Goal: Information Seeking & Learning: Check status

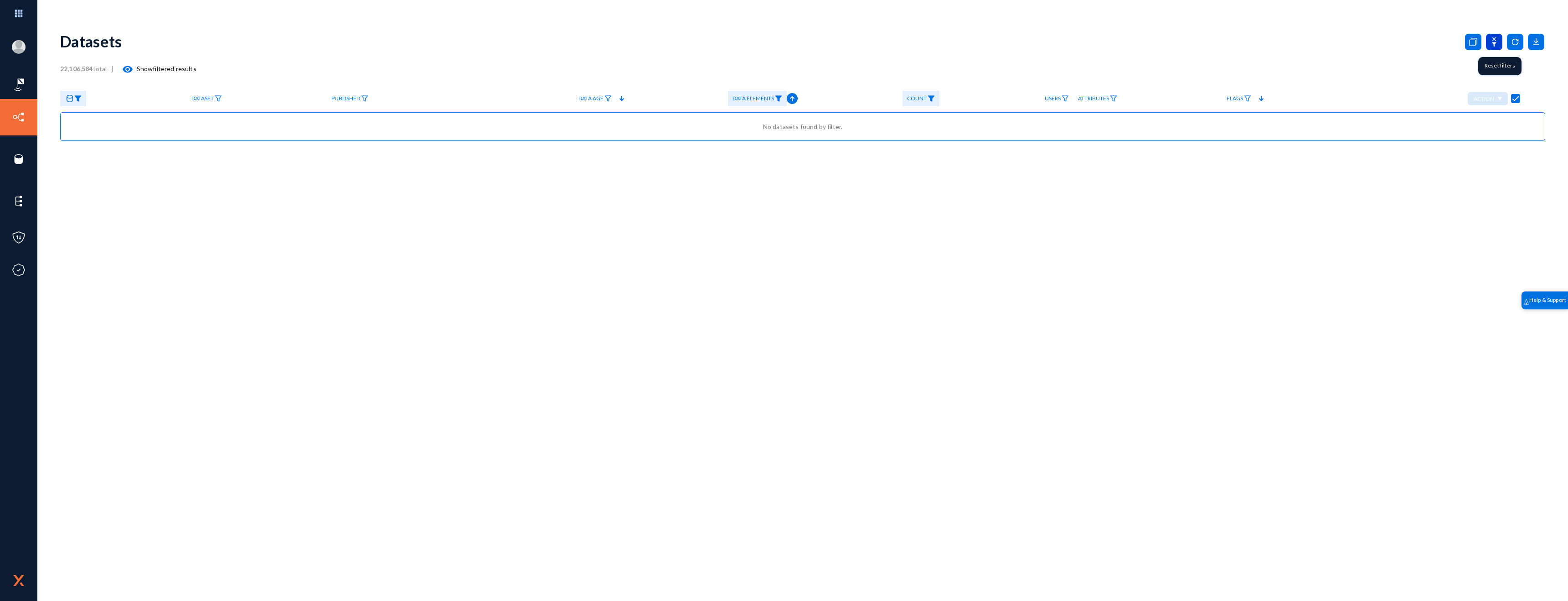
click at [1497, 41] on icon at bounding box center [1494, 41] width 16 height 16
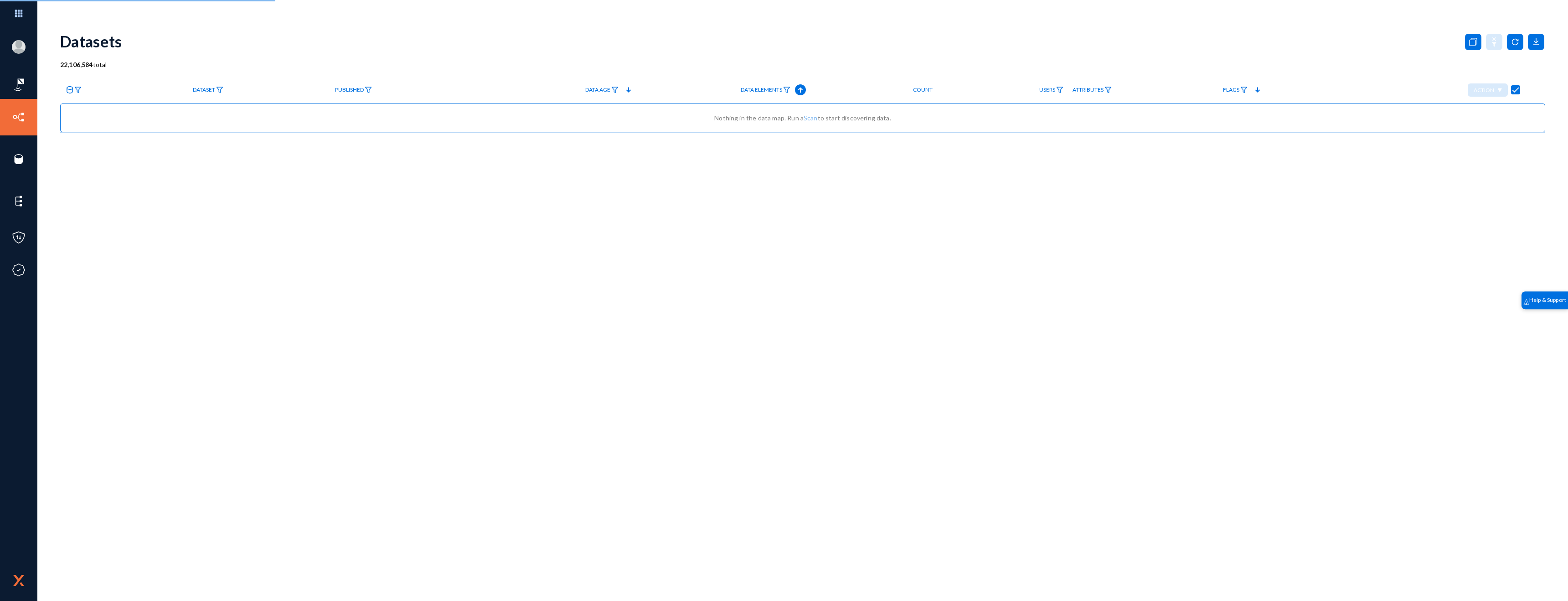
checkbox input "false"
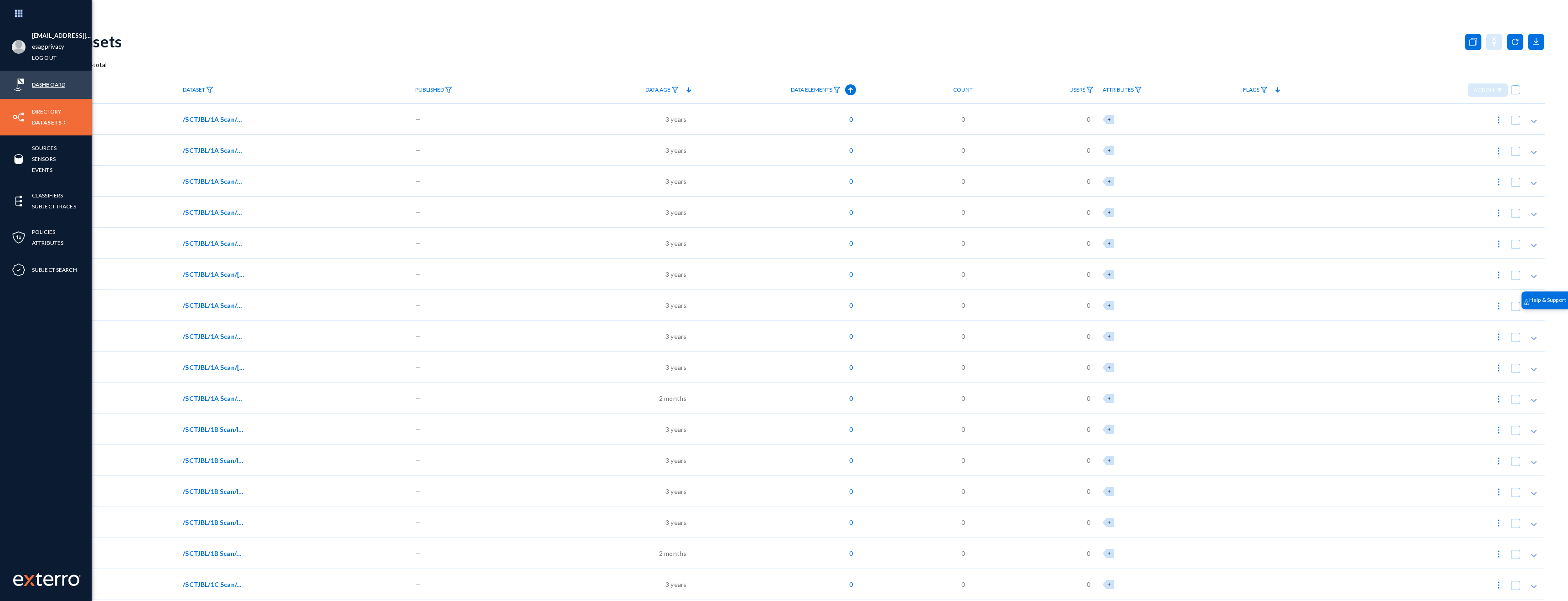
click at [41, 87] on link "Dashboard" at bounding box center [48, 85] width 33 height 10
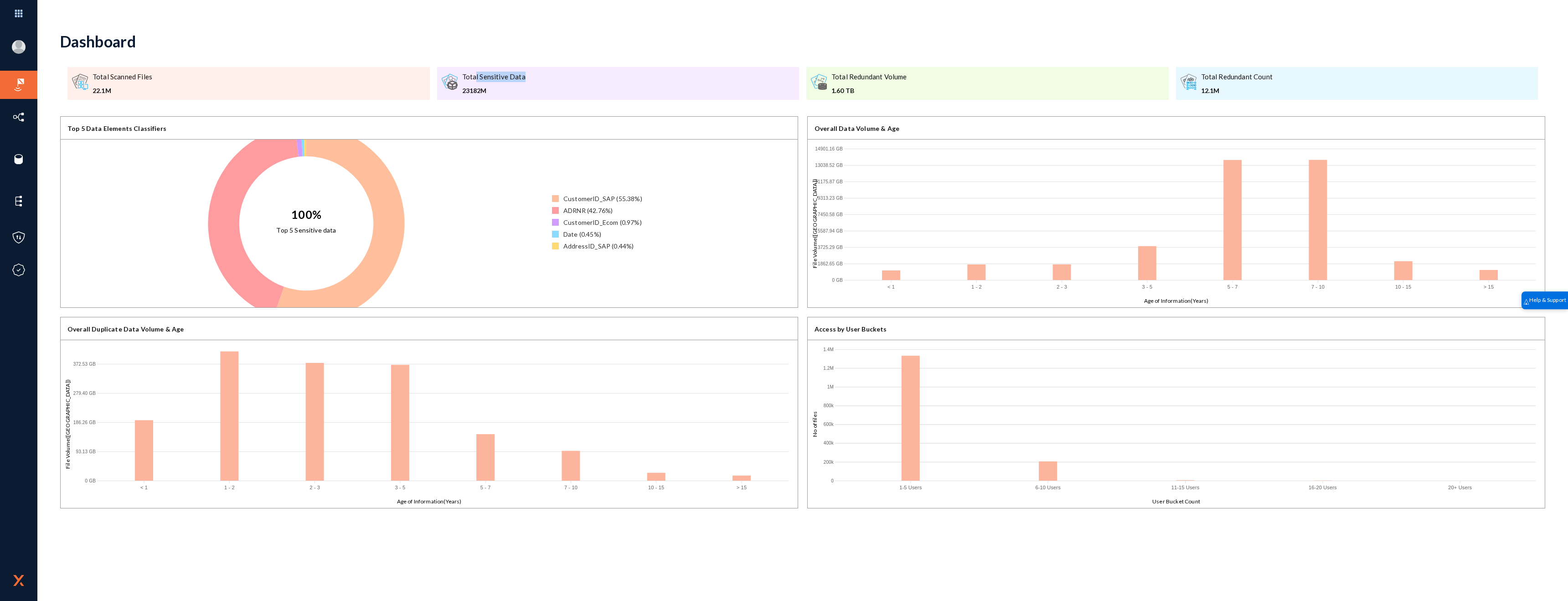
drag, startPoint x: 476, startPoint y: 75, endPoint x: 539, endPoint y: 78, distance: 63.1
click at [539, 78] on div ".a{fill:#b86cfb;}.b{fill:#999;}.c{fill:#666;} Total Sensitive Data 23182M" at bounding box center [618, 83] width 363 height 33
drag, startPoint x: 614, startPoint y: 246, endPoint x: 534, endPoint y: 183, distance: 101.8
click at [534, 183] on div "100% Top 5 Sensitive data ADRNR : 42.76% CustomerID_SAP (55.38%) ADRNR (42.76%)…" at bounding box center [429, 223] width 737 height 167
drag, startPoint x: 281, startPoint y: 231, endPoint x: 337, endPoint y: 231, distance: 56.0
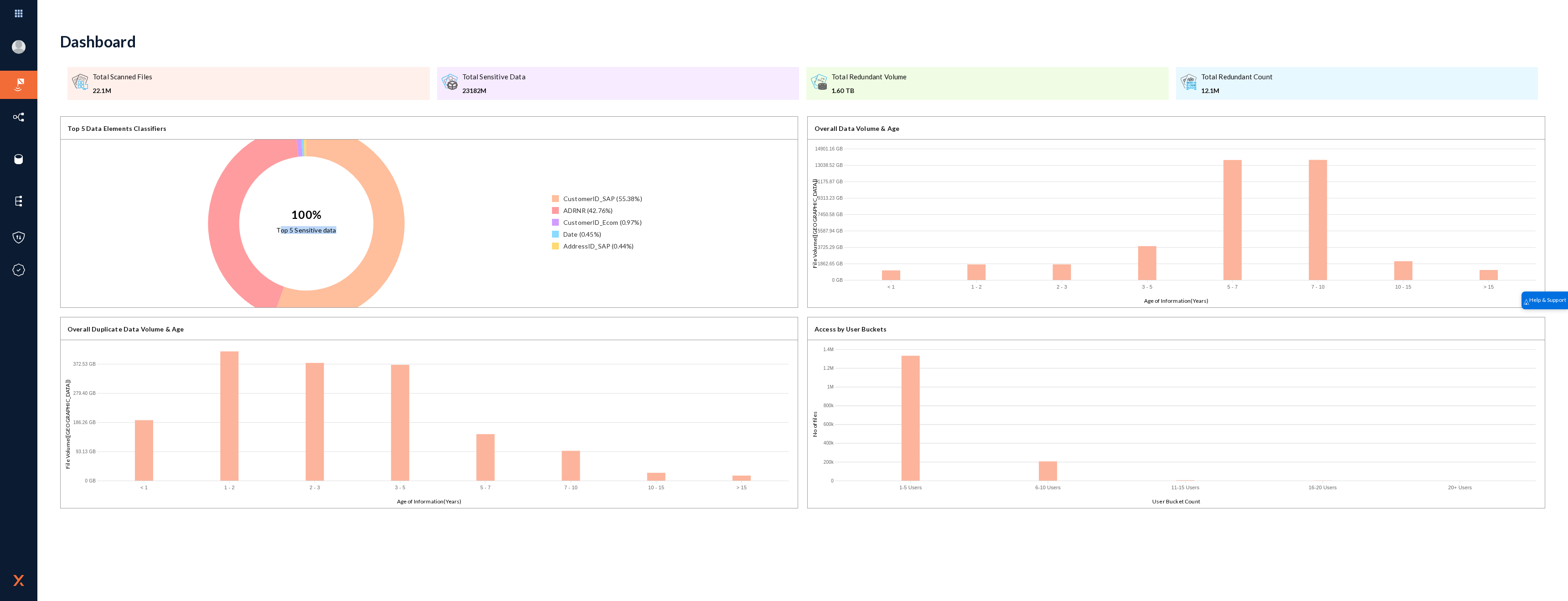
click at [337, 231] on icon "100% Top 5 Sensitive data" at bounding box center [306, 223] width 491 height 167
click at [574, 233] on div "Date (0.45%)" at bounding box center [582, 233] width 38 height 9
click at [573, 233] on div "Date (0.45%)" at bounding box center [582, 233] width 38 height 9
click at [583, 244] on div "AddressID_SAP (0.44%)" at bounding box center [598, 245] width 70 height 9
click at [583, 221] on div "CustomerID_Ecom (0.97%)" at bounding box center [603, 221] width 79 height 9
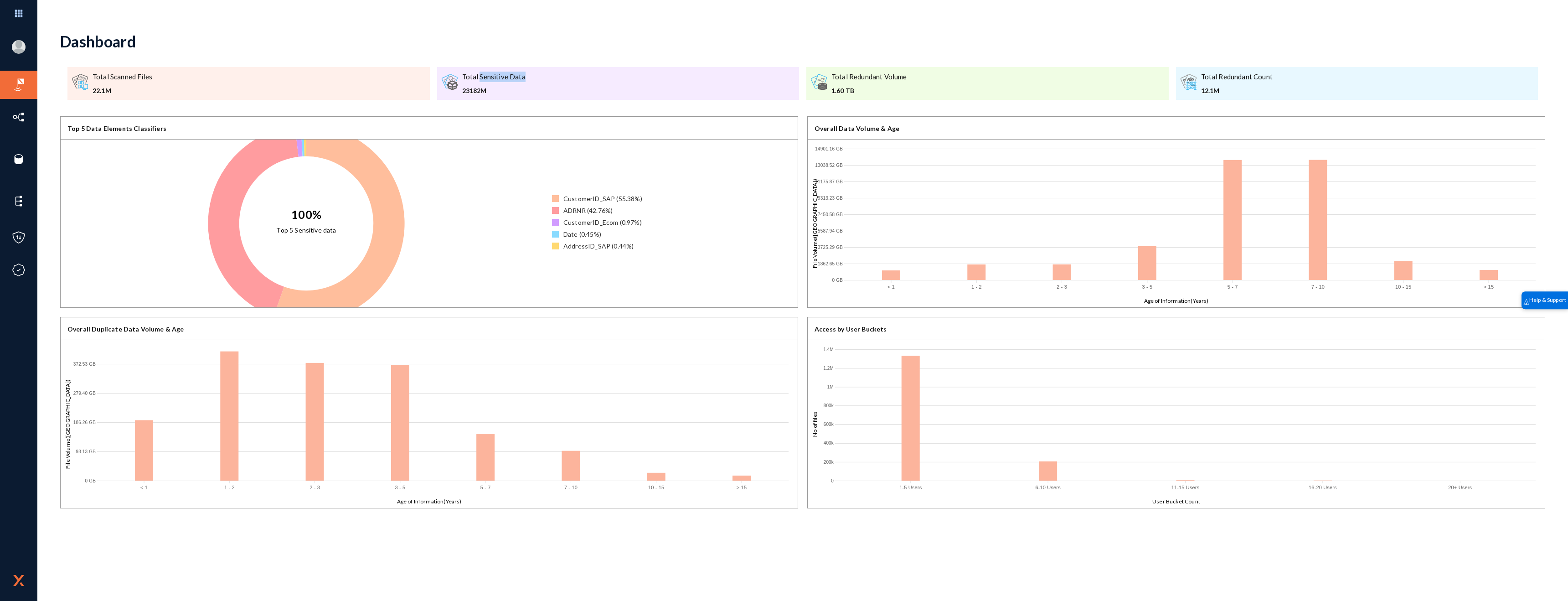
drag, startPoint x: 478, startPoint y: 77, endPoint x: 533, endPoint y: 77, distance: 55.0
click at [533, 77] on div ".a{fill:#b86cfb;}.b{fill:#999;}.c{fill:#666;} Total Sensitive Data 23182M" at bounding box center [618, 83] width 363 height 33
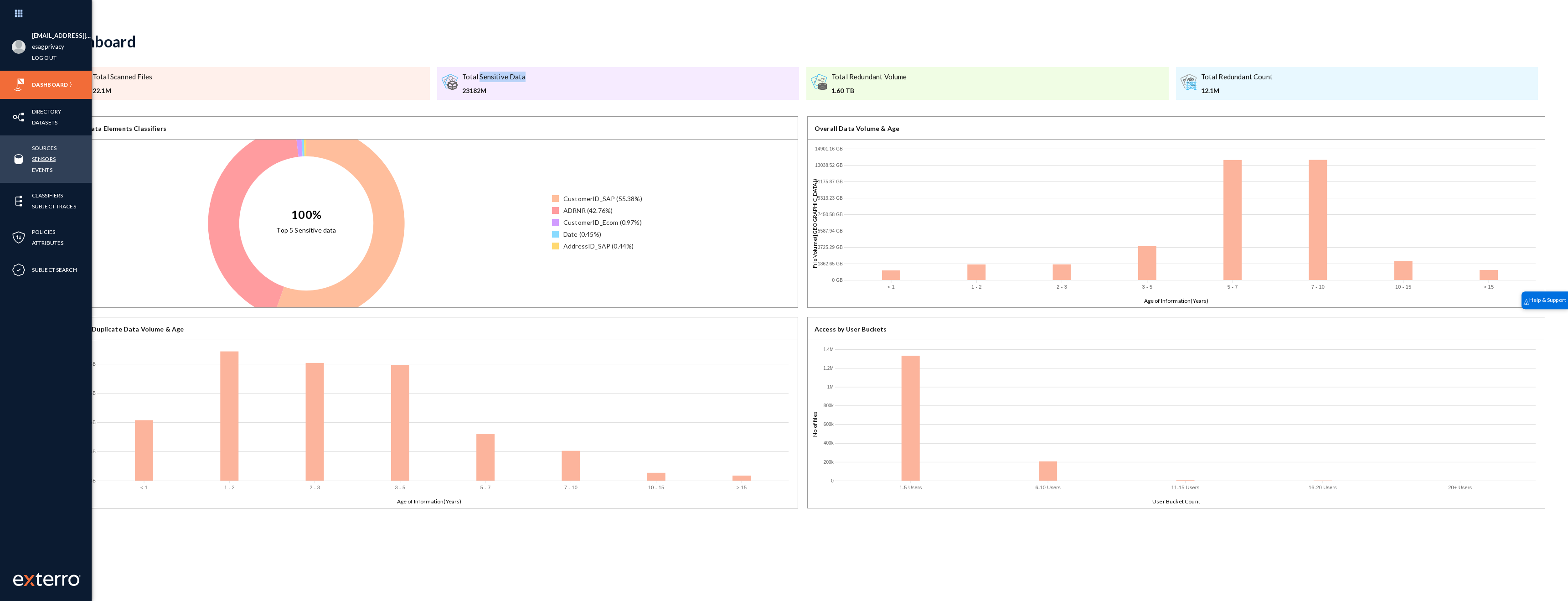
click at [45, 159] on link "Sensors" at bounding box center [44, 159] width 24 height 10
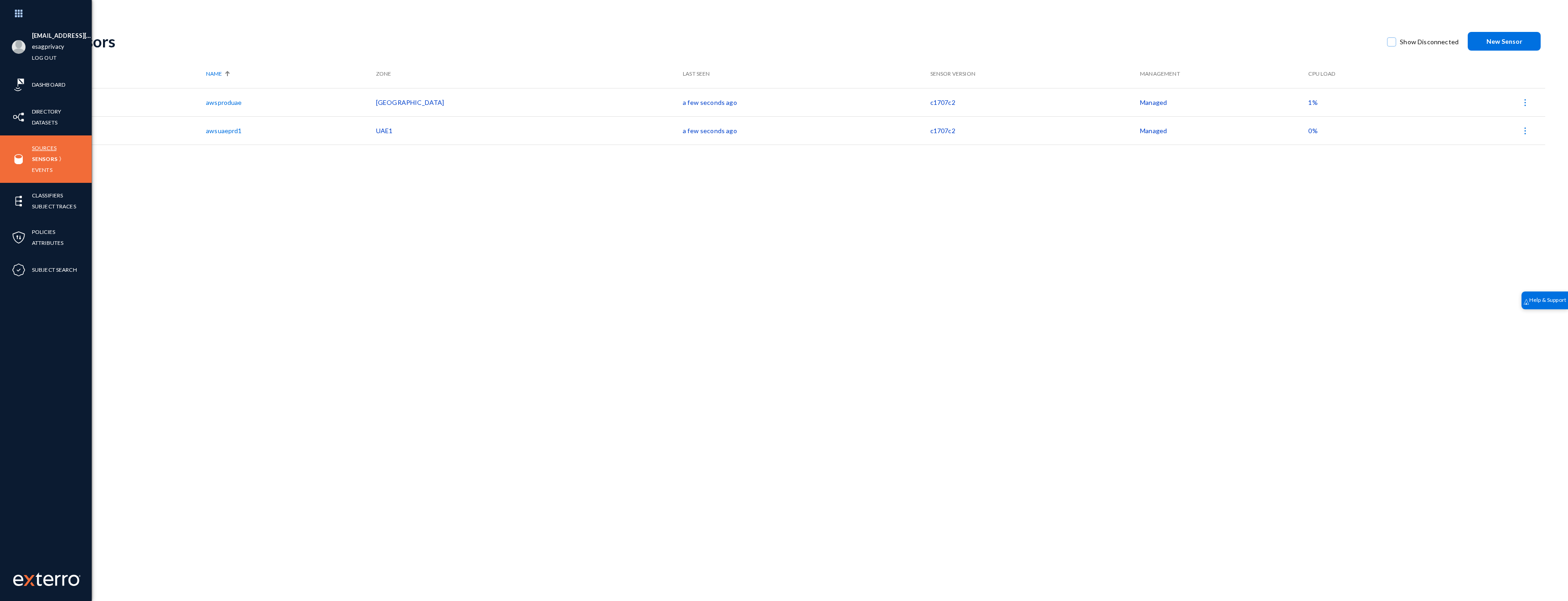
click at [47, 149] on link "Sources" at bounding box center [44, 148] width 25 height 10
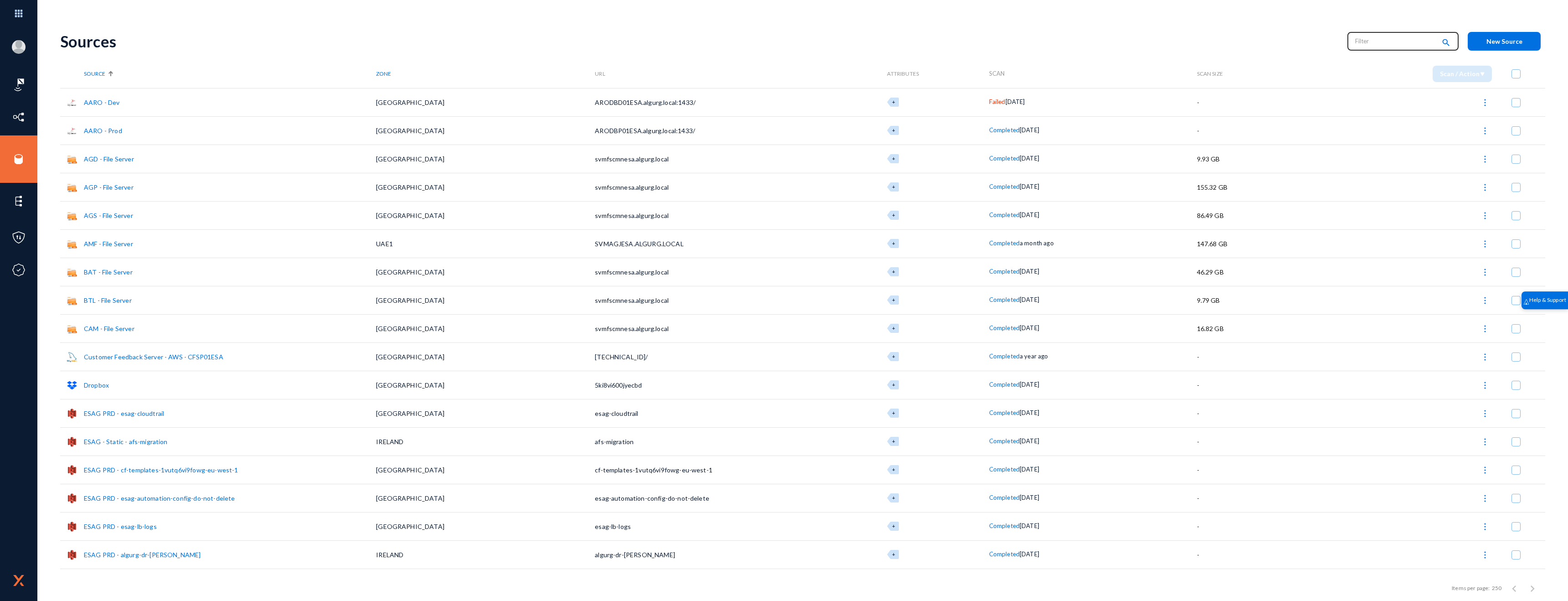
click at [1378, 42] on input "text" at bounding box center [1395, 41] width 80 height 14
type input "onedrive"
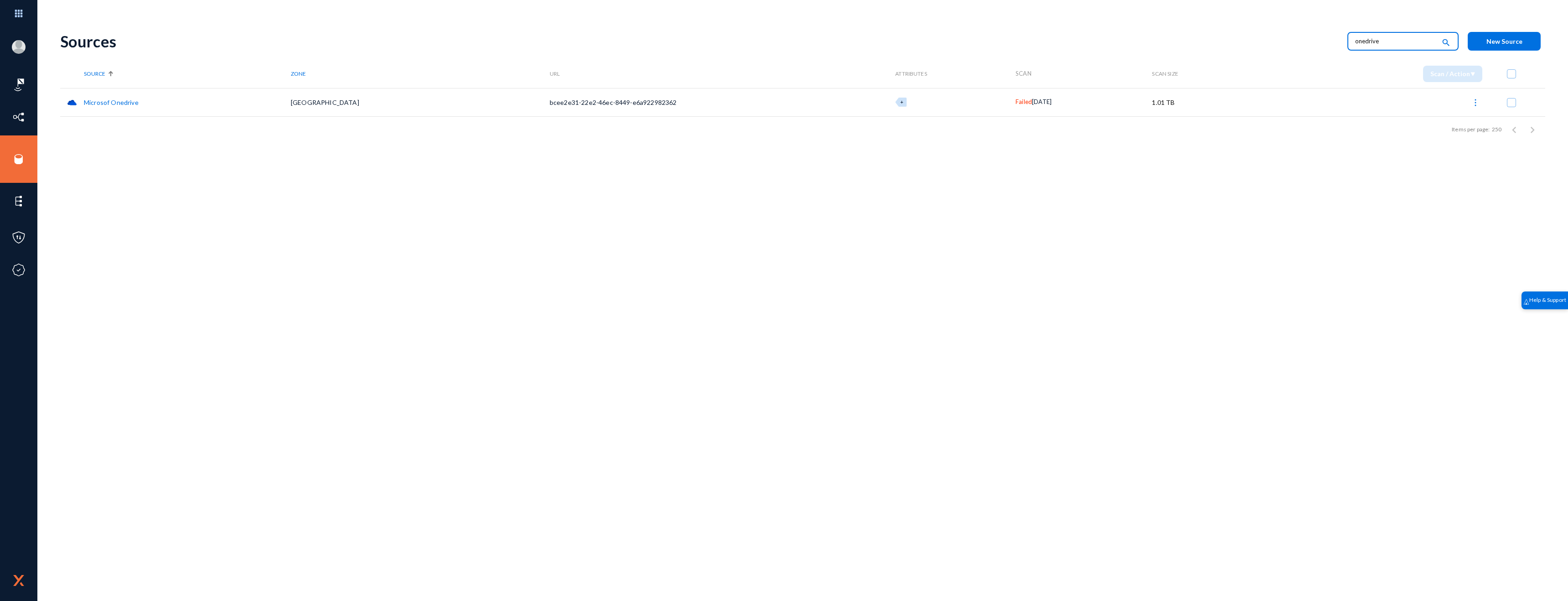
click at [1016, 102] on span "Failed" at bounding box center [1024, 101] width 16 height 8
drag, startPoint x: 1011, startPoint y: 140, endPoint x: 915, endPoint y: 120, distance: 98.1
click at [1011, 140] on div at bounding box center [784, 300] width 1568 height 601
click at [1016, 98] on span "Failed" at bounding box center [1024, 101] width 16 height 8
